Goal: Task Accomplishment & Management: Use online tool/utility

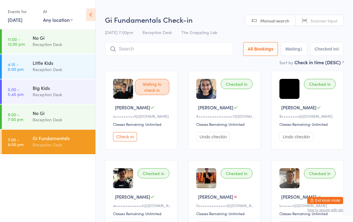
click at [150, 49] on input "search" at bounding box center [169, 49] width 128 height 14
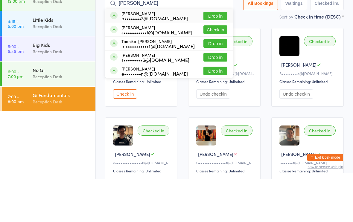
type input "Sara"
click at [218, 68] on button "Check in" at bounding box center [215, 72] width 24 height 9
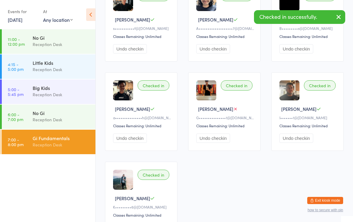
scroll to position [99, 0]
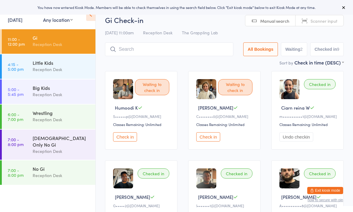
click at [70, 173] on div "Reception Desk" at bounding box center [62, 175] width 58 height 7
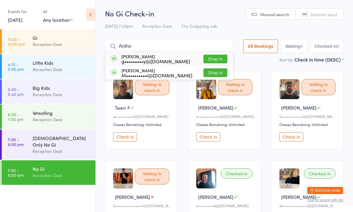
type input "Antho"
click at [208, 55] on button "Drop in" at bounding box center [215, 59] width 24 height 9
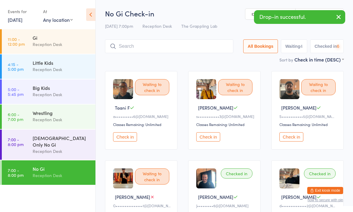
click at [175, 48] on input "search" at bounding box center [169, 46] width 128 height 14
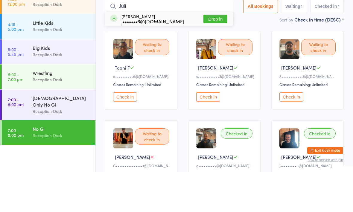
type input "Juli"
click at [211, 55] on button "Drop in" at bounding box center [215, 59] width 24 height 9
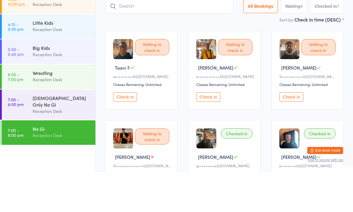
scroll to position [40, 0]
